Goal: Transaction & Acquisition: Purchase product/service

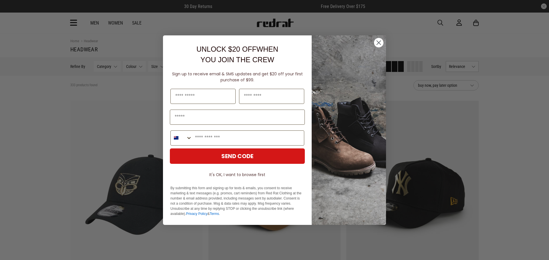
click at [377, 42] on icon "Close dialog" at bounding box center [378, 43] width 10 height 10
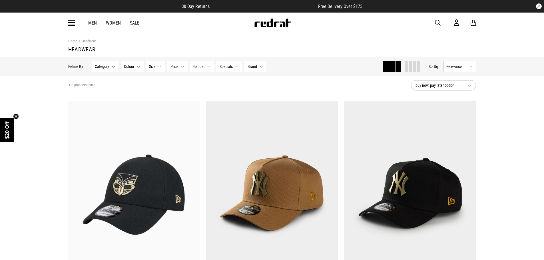
click at [113, 67] on button "Category None selected" at bounding box center [105, 66] width 27 height 11
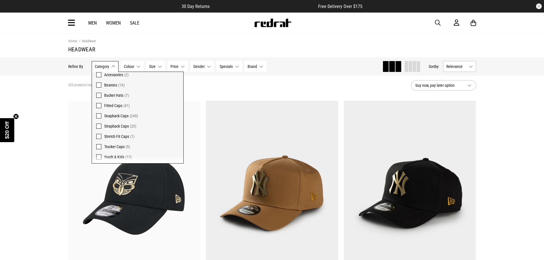
scroll to position [22, 0]
click at [106, 104] on span "Fitted Caps" at bounding box center [113, 104] width 18 height 5
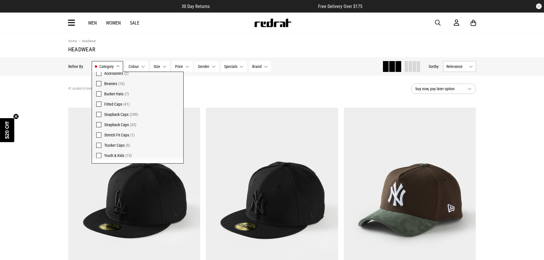
drag, startPoint x: 146, startPoint y: 45, endPoint x: 145, endPoint y: 61, distance: 16.1
click at [146, 45] on section "Home Headwear Headwear" at bounding box center [272, 45] width 408 height 24
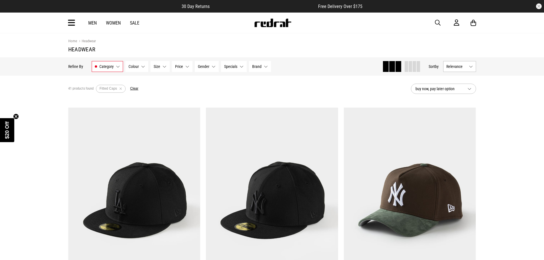
click at [143, 66] on button "Colour None selected" at bounding box center [136, 66] width 23 height 11
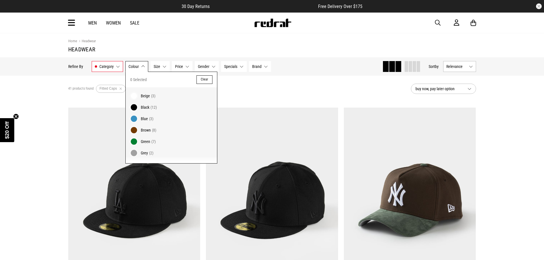
click at [136, 108] on span at bounding box center [134, 107] width 8 height 8
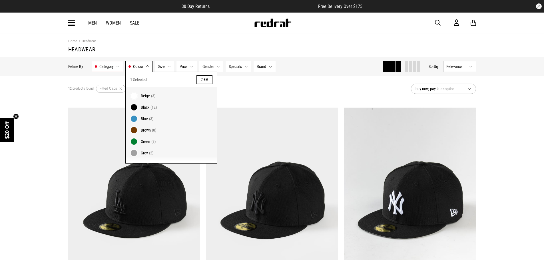
click at [167, 65] on button "Size None selected" at bounding box center [164, 66] width 19 height 11
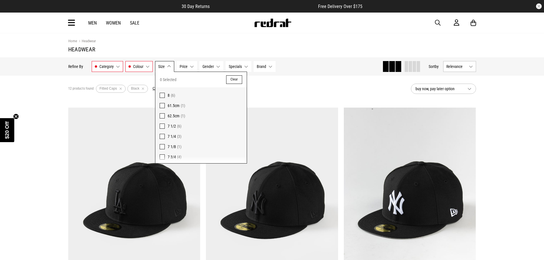
click at [179, 47] on h1 "Headwear" at bounding box center [272, 49] width 408 height 7
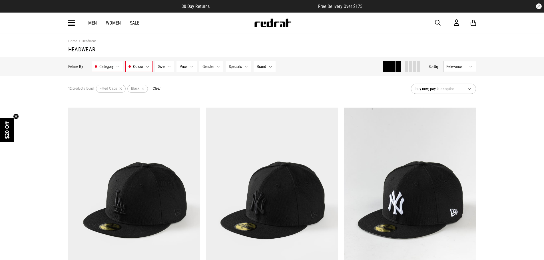
click at [222, 66] on button "Gender None selected" at bounding box center [211, 66] width 24 height 11
click at [249, 94] on div "12 products found Active Filters Fitted Caps Black Clear" at bounding box center [237, 88] width 338 height 17
click at [116, 69] on button "Category Fitted Caps" at bounding box center [107, 66] width 31 height 11
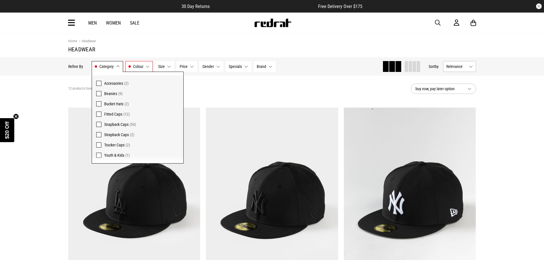
scroll to position [12, 0]
click at [123, 134] on span "Strapback Caps" at bounding box center [116, 135] width 25 height 5
click at [98, 113] on span at bounding box center [98, 114] width 5 height 5
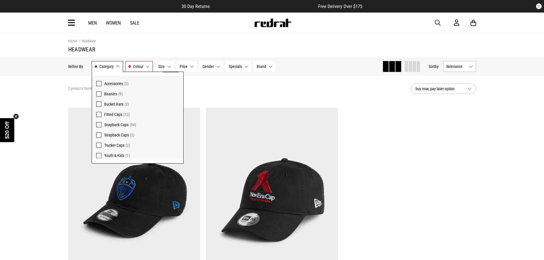
click at [98, 135] on span at bounding box center [98, 135] width 5 height 5
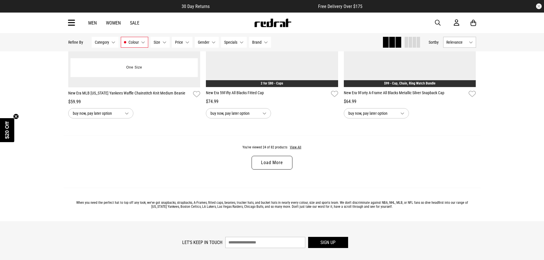
scroll to position [1800, 0]
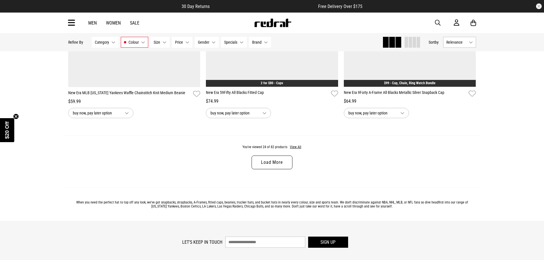
click at [269, 163] on link "Load More" at bounding box center [272, 163] width 41 height 14
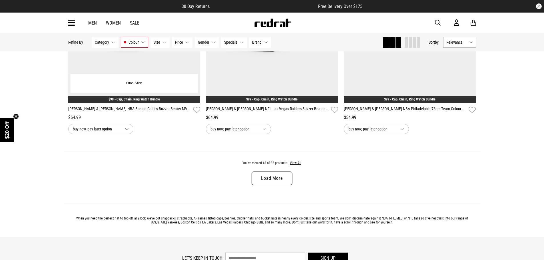
scroll to position [3629, 0]
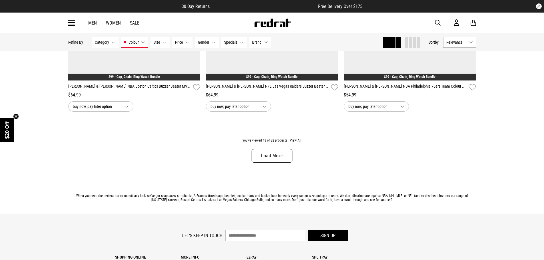
click at [264, 157] on link "Load More" at bounding box center [272, 156] width 41 height 14
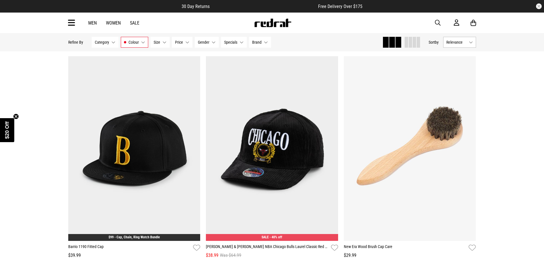
scroll to position [5429, 0]
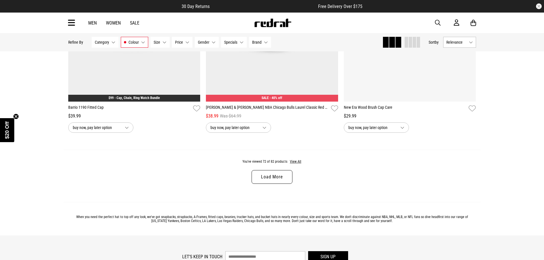
click at [271, 181] on link "Load More" at bounding box center [272, 177] width 41 height 14
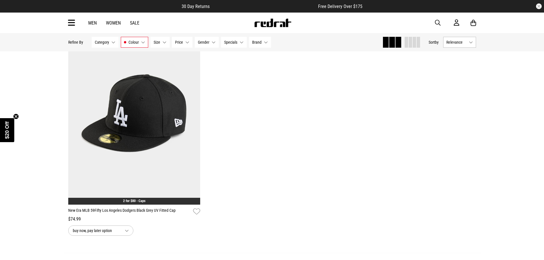
scroll to position [6258, 0]
